Goal: Navigation & Orientation: Find specific page/section

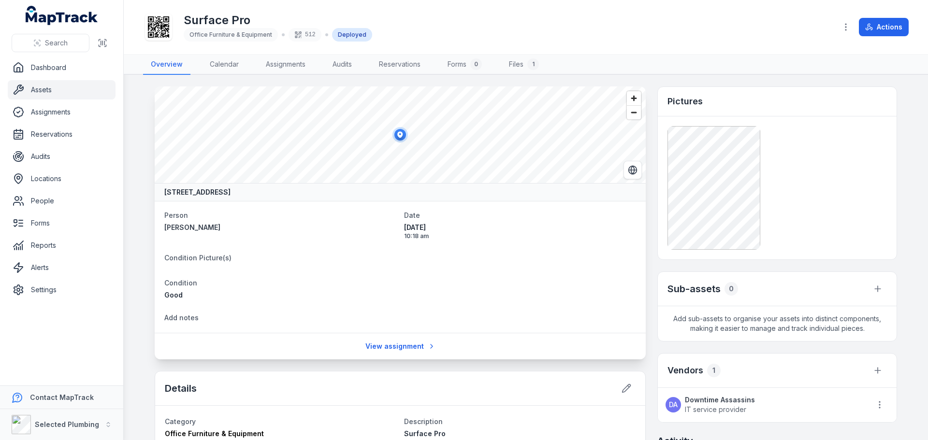
click at [42, 85] on link "Assets" at bounding box center [62, 89] width 108 height 19
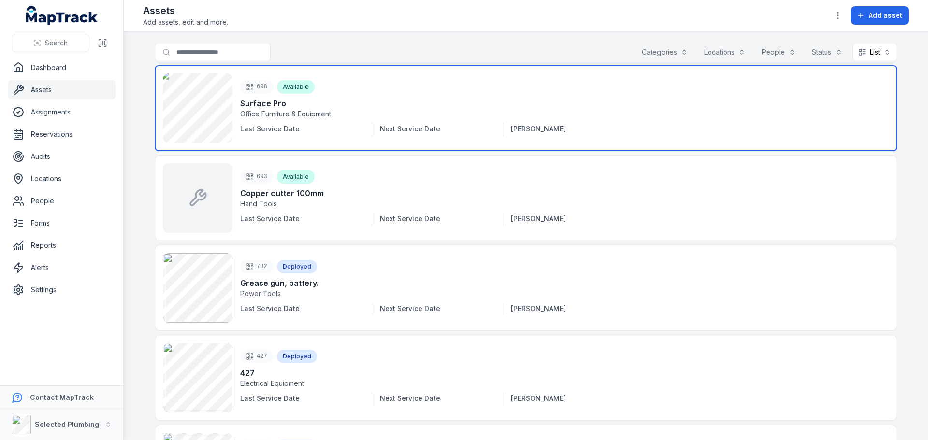
click at [188, 102] on link at bounding box center [526, 108] width 742 height 86
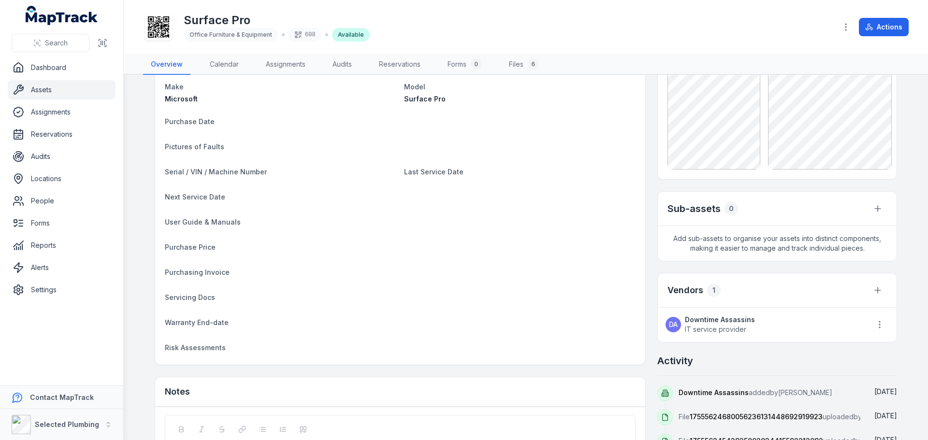
scroll to position [85, 0]
click at [873, 290] on icon at bounding box center [877, 291] width 10 height 10
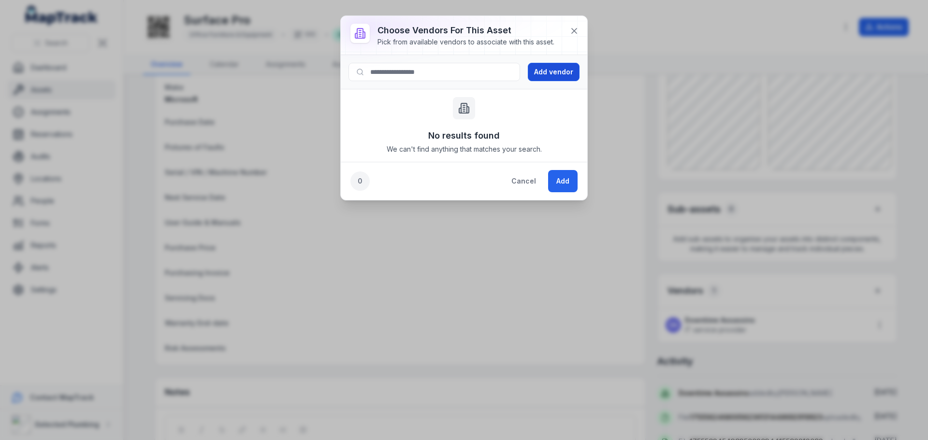
click at [556, 66] on button "Add vendor" at bounding box center [554, 72] width 52 height 18
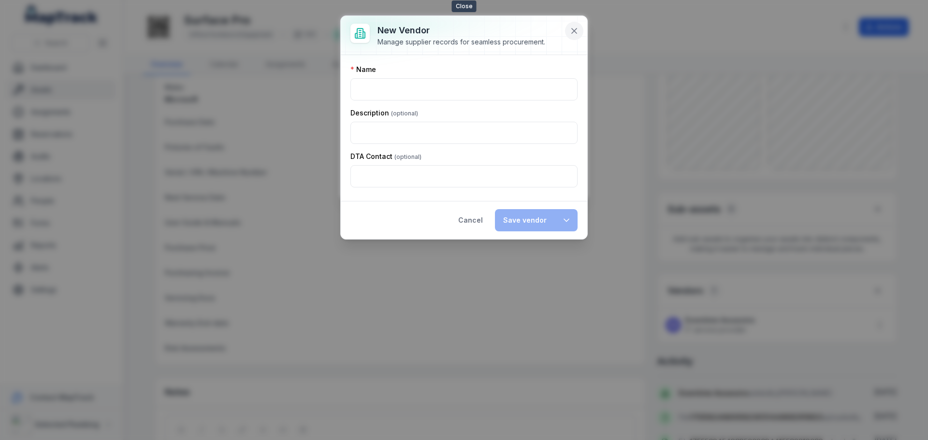
click at [576, 28] on icon at bounding box center [574, 31] width 10 height 10
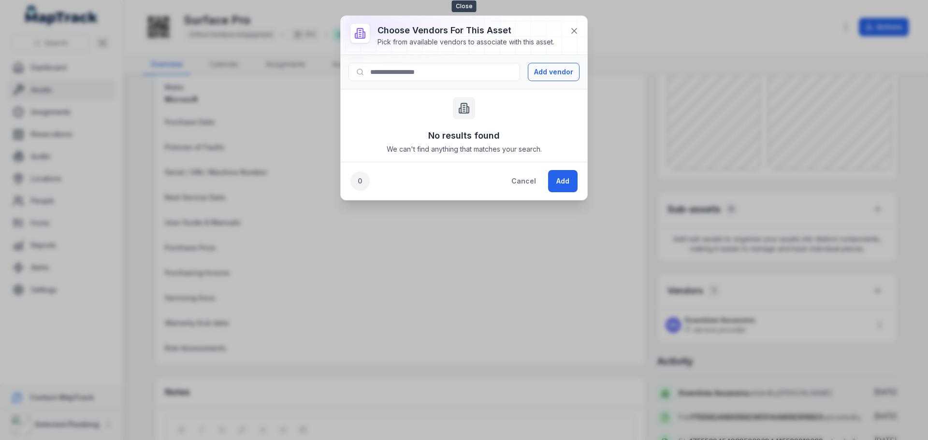
click at [576, 28] on icon at bounding box center [574, 31] width 10 height 10
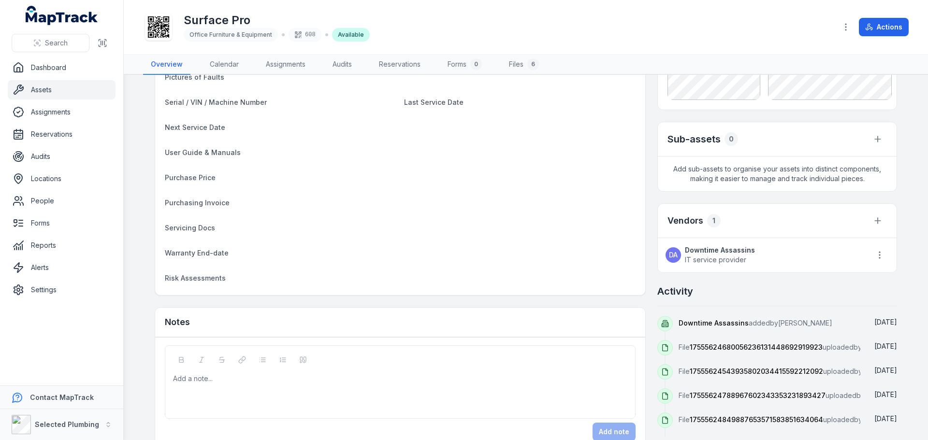
scroll to position [229, 0]
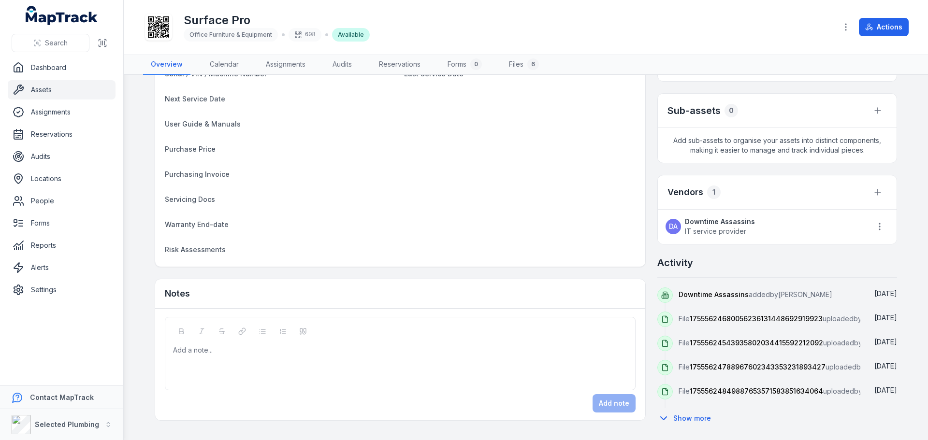
click at [687, 217] on strong "Downtime Assassins" at bounding box center [720, 222] width 70 height 10
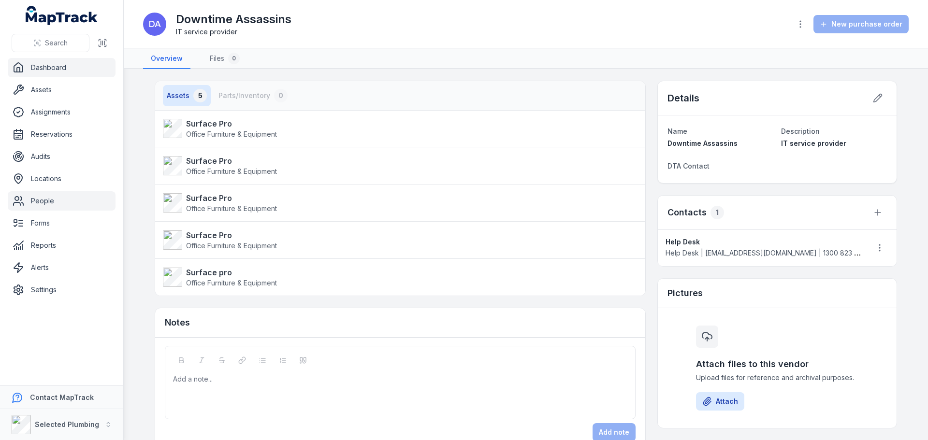
click at [29, 199] on link "People" at bounding box center [62, 200] width 108 height 19
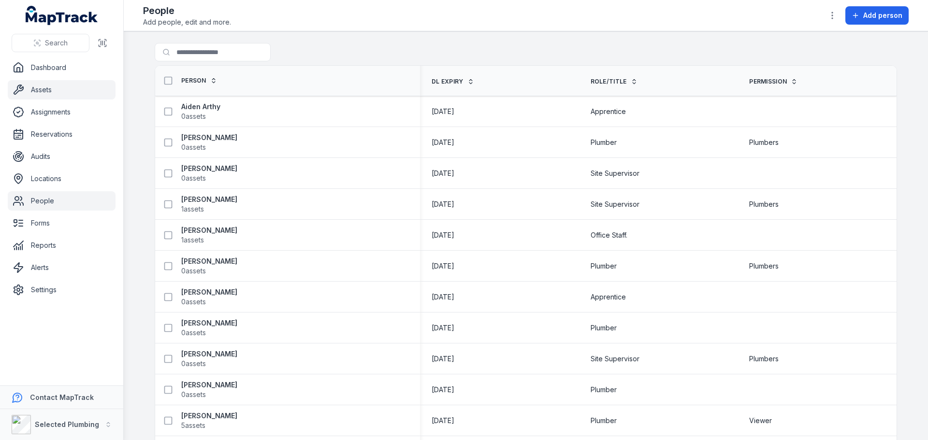
click at [40, 86] on link "Assets" at bounding box center [62, 89] width 108 height 19
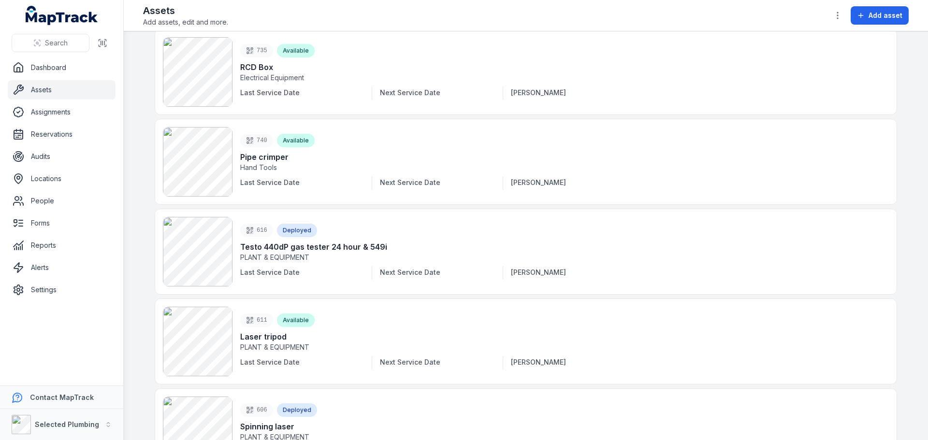
scroll to position [1594, 0]
